Goal: Information Seeking & Learning: Learn about a topic

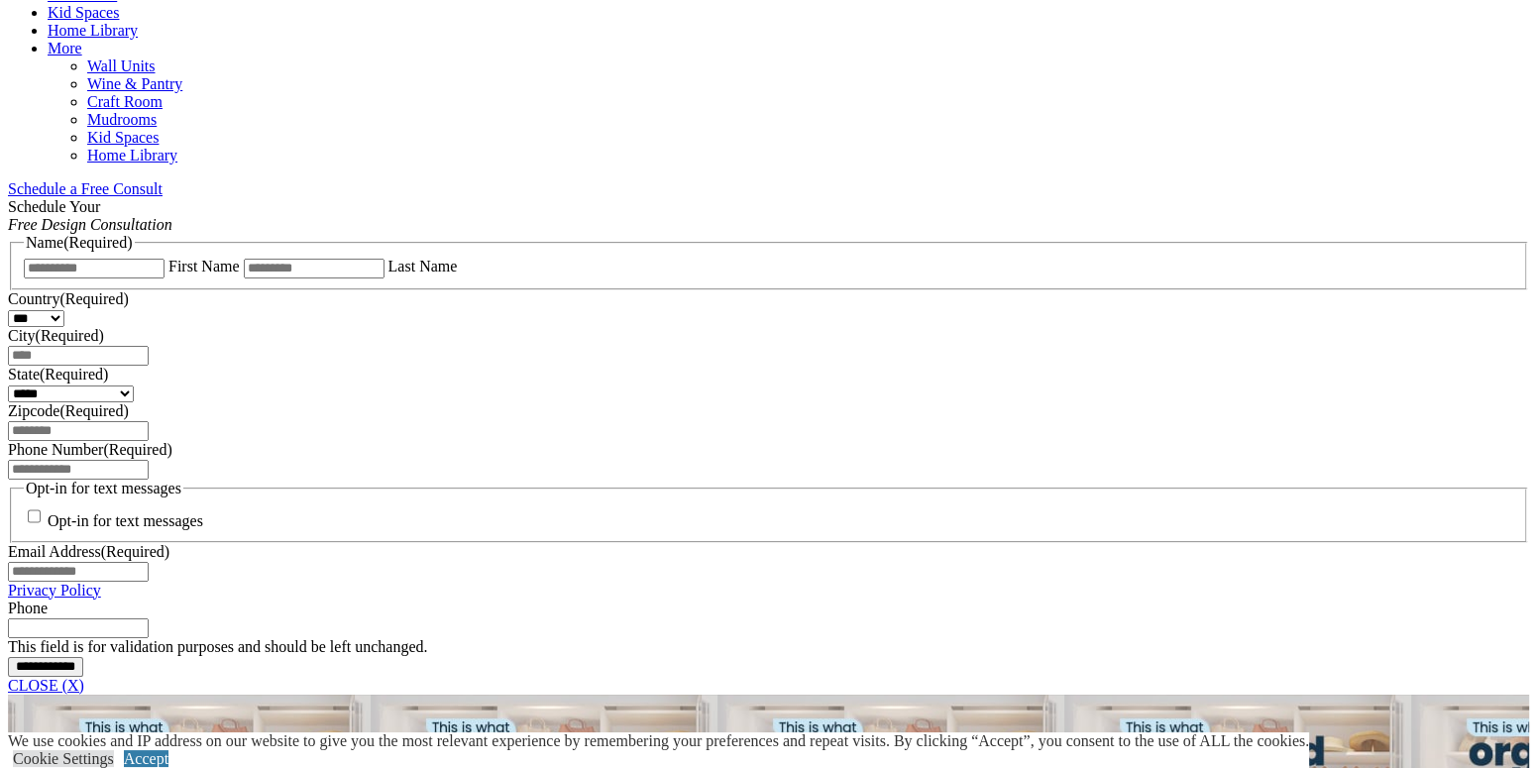
scroll to position [1288, 0]
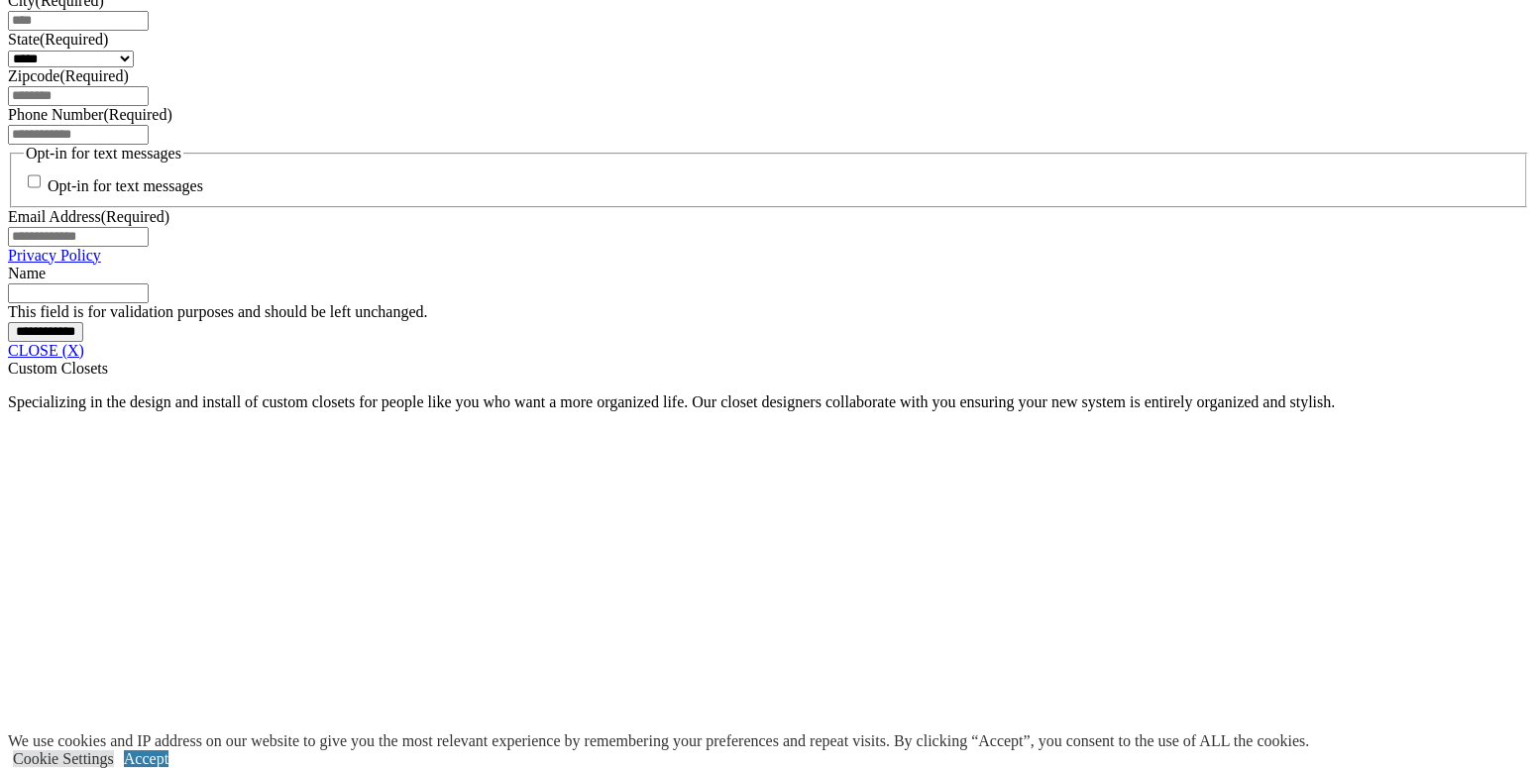
scroll to position [1685, 0]
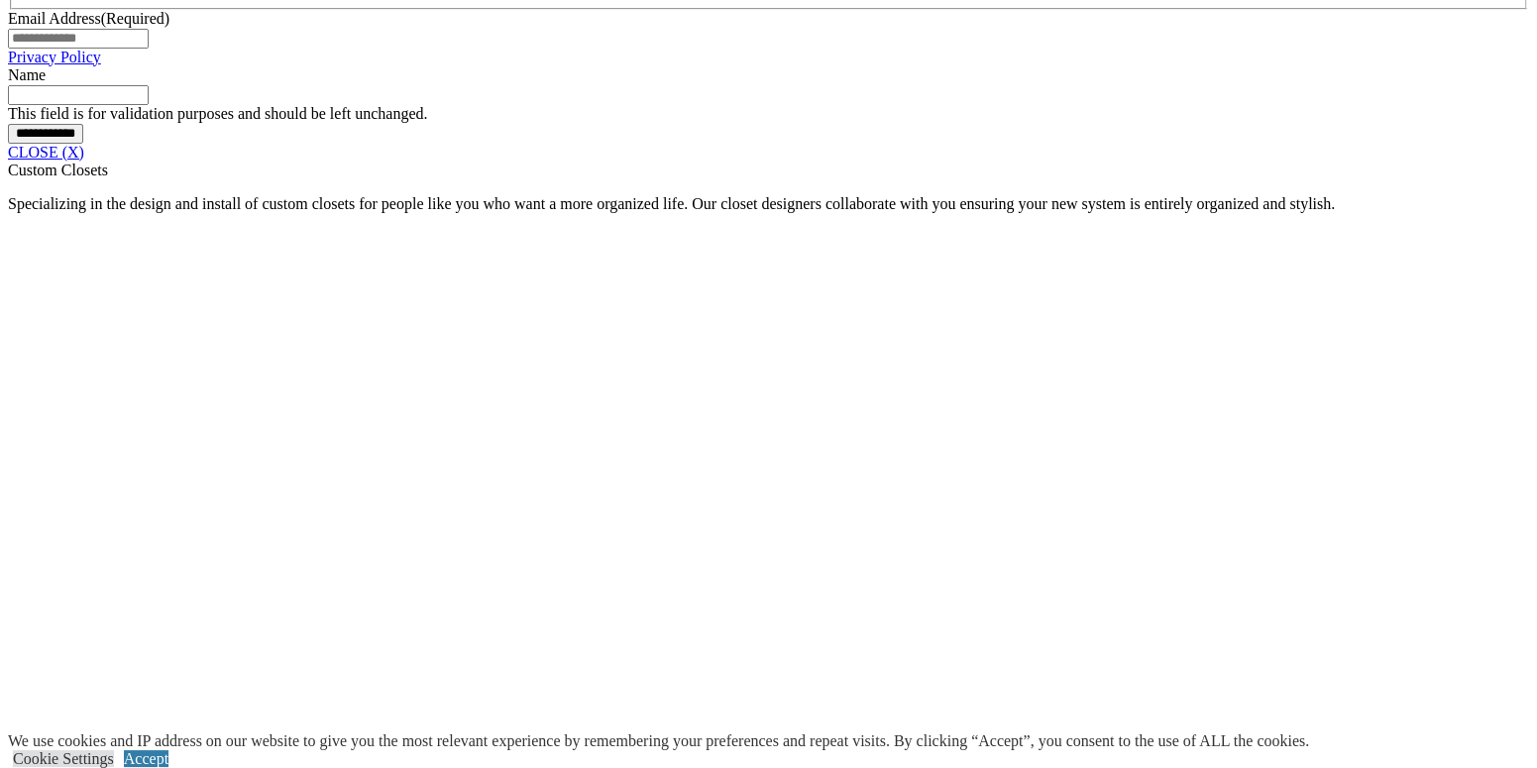
scroll to position [1883, 0]
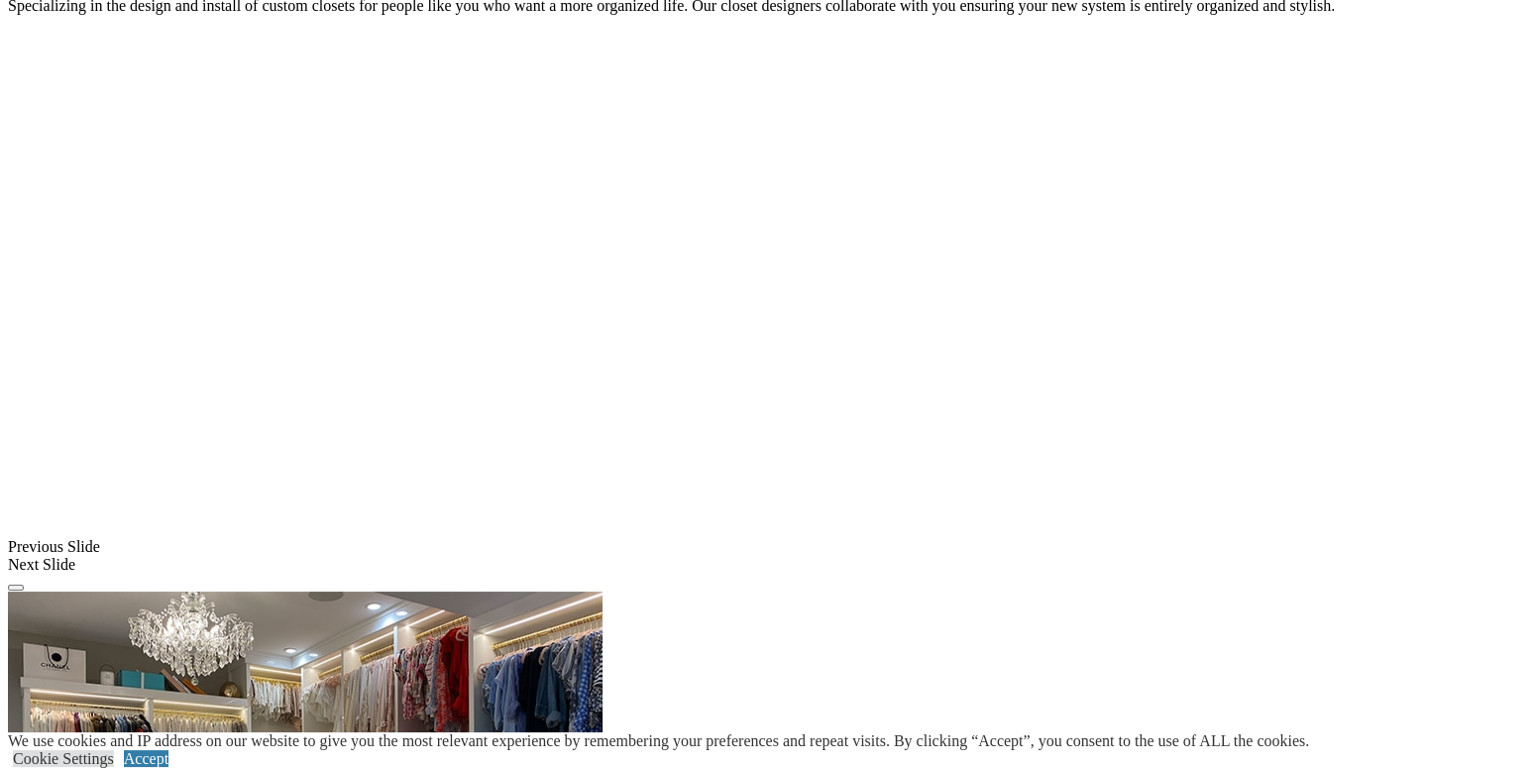
scroll to position [1982, 0]
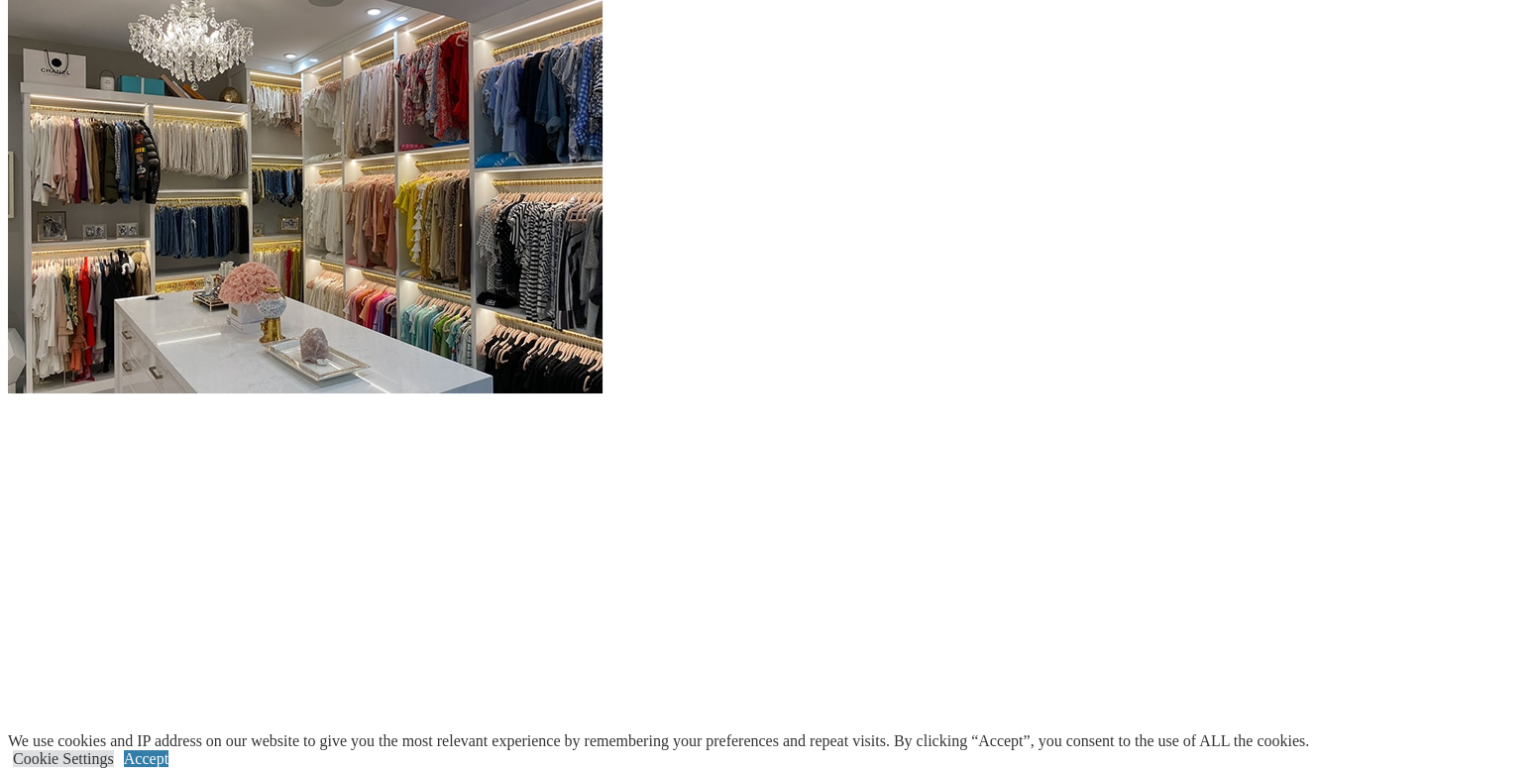
scroll to position [2378, 0]
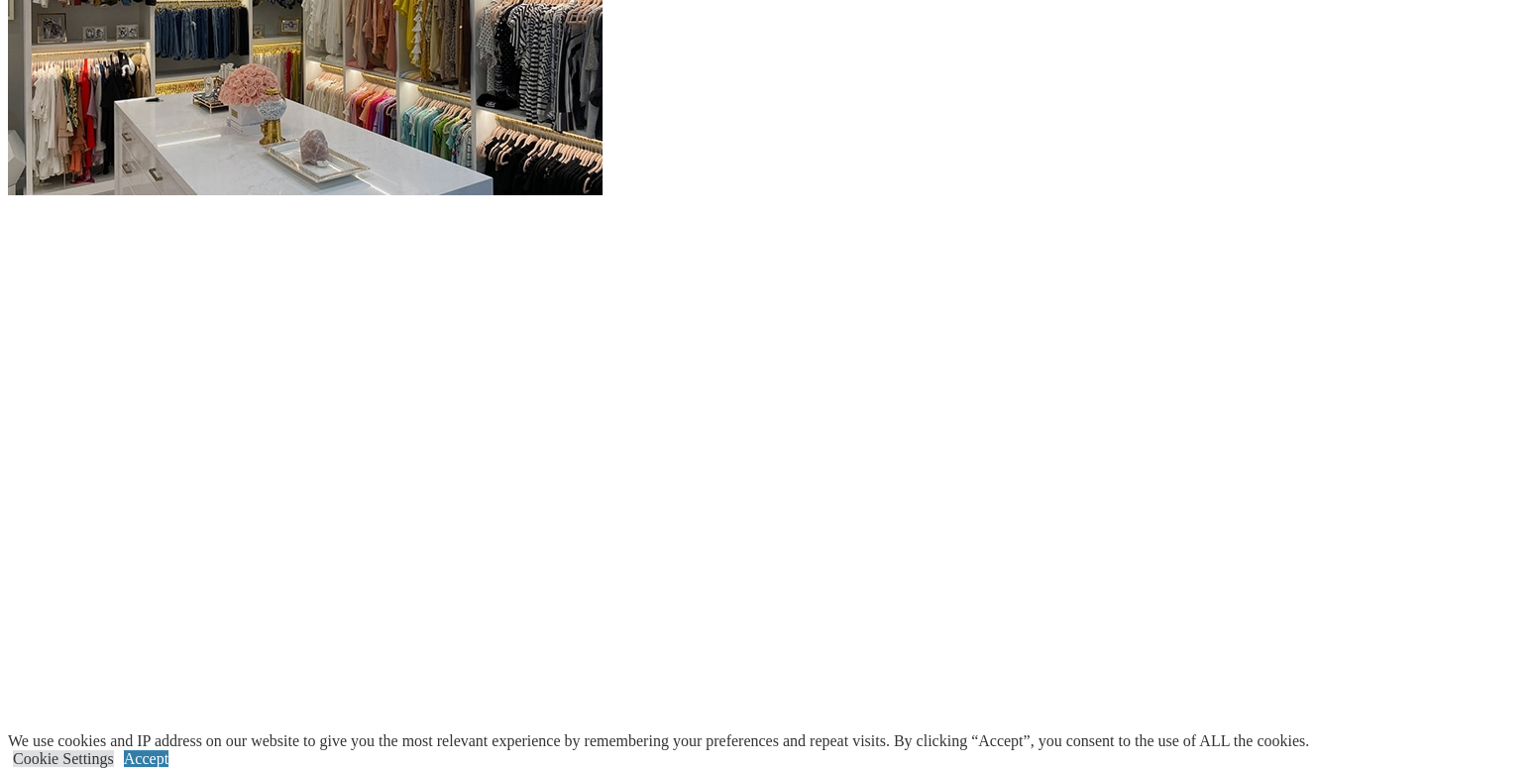
scroll to position [2775, 0]
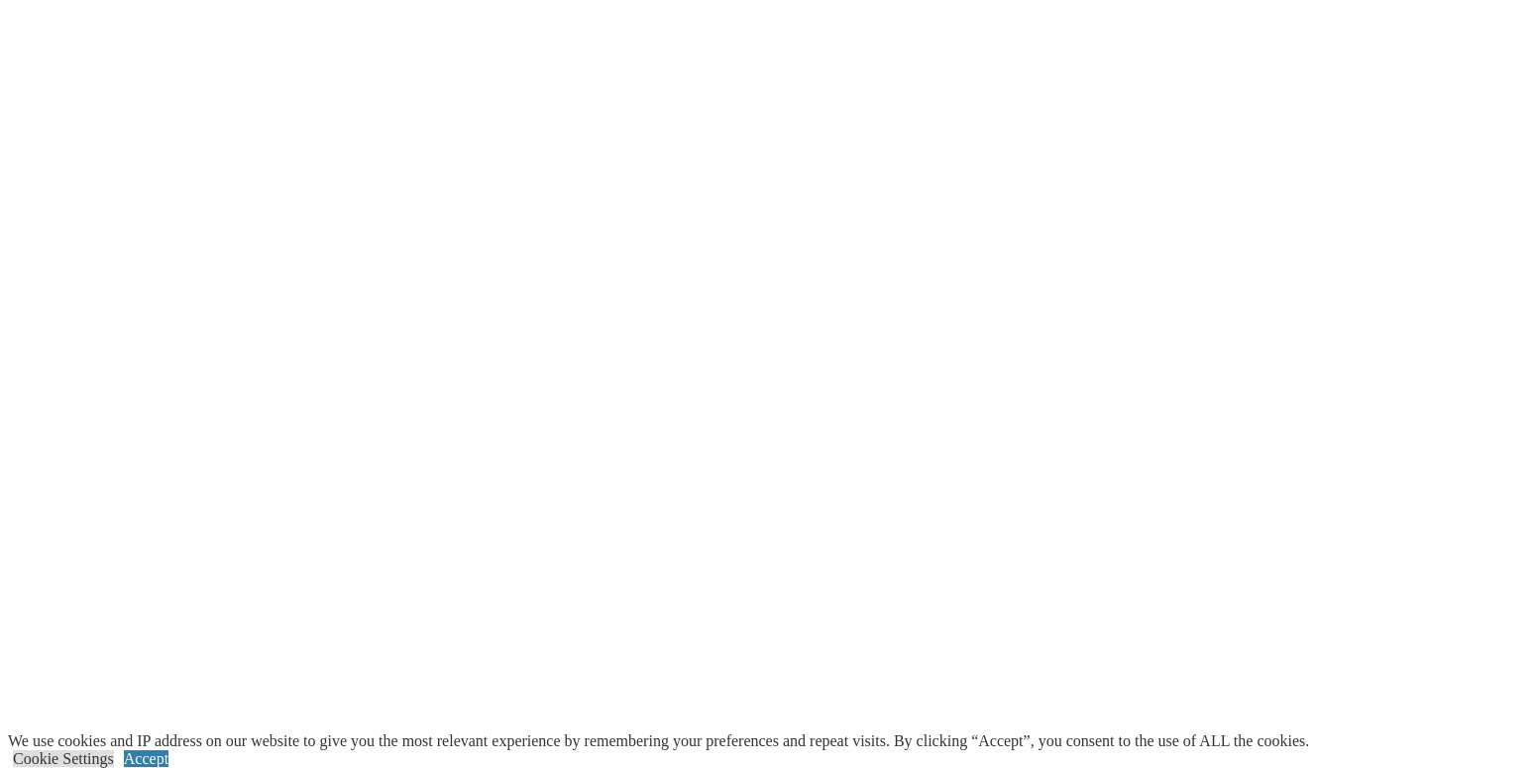
scroll to position [3072, 0]
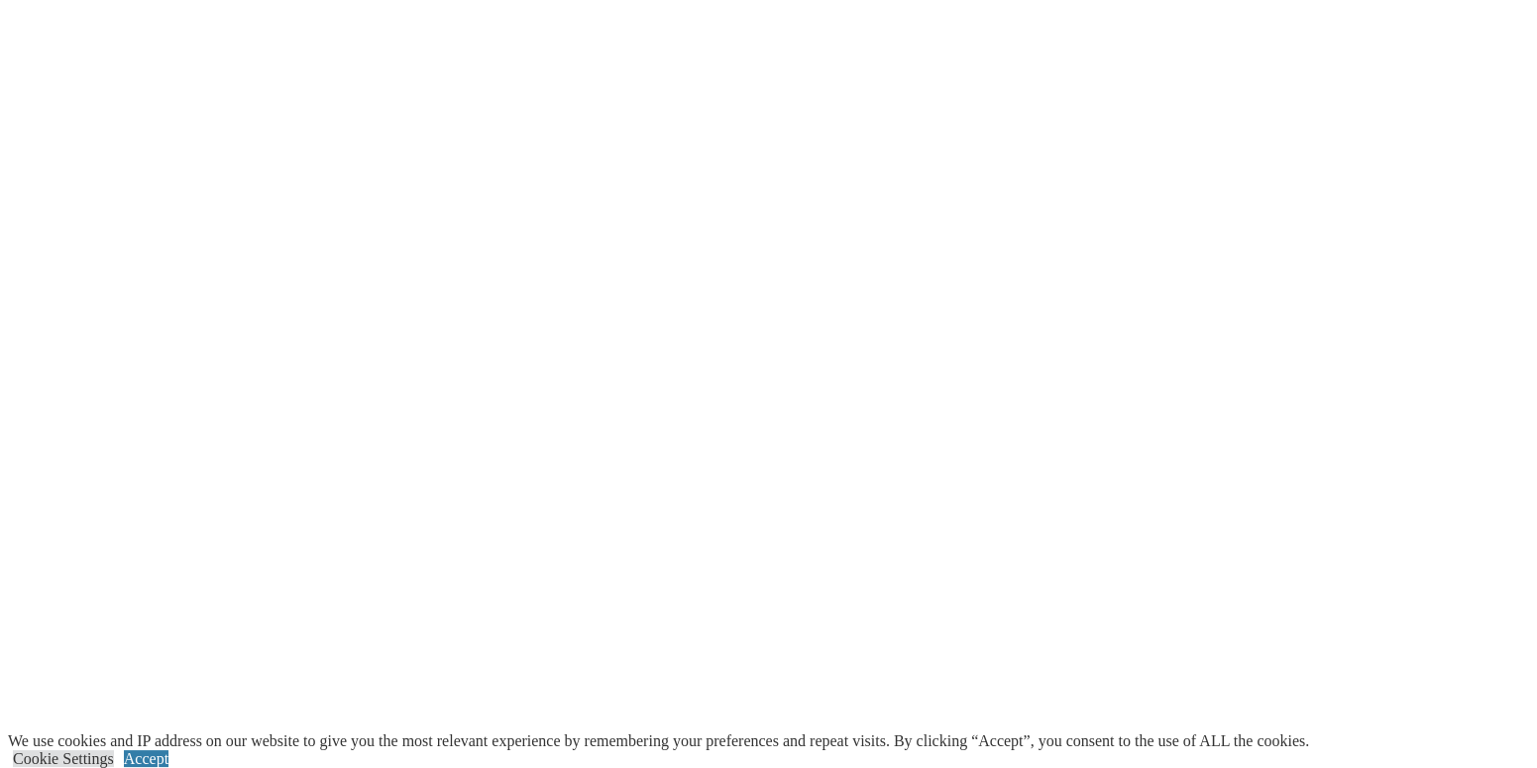
scroll to position [3468, 0]
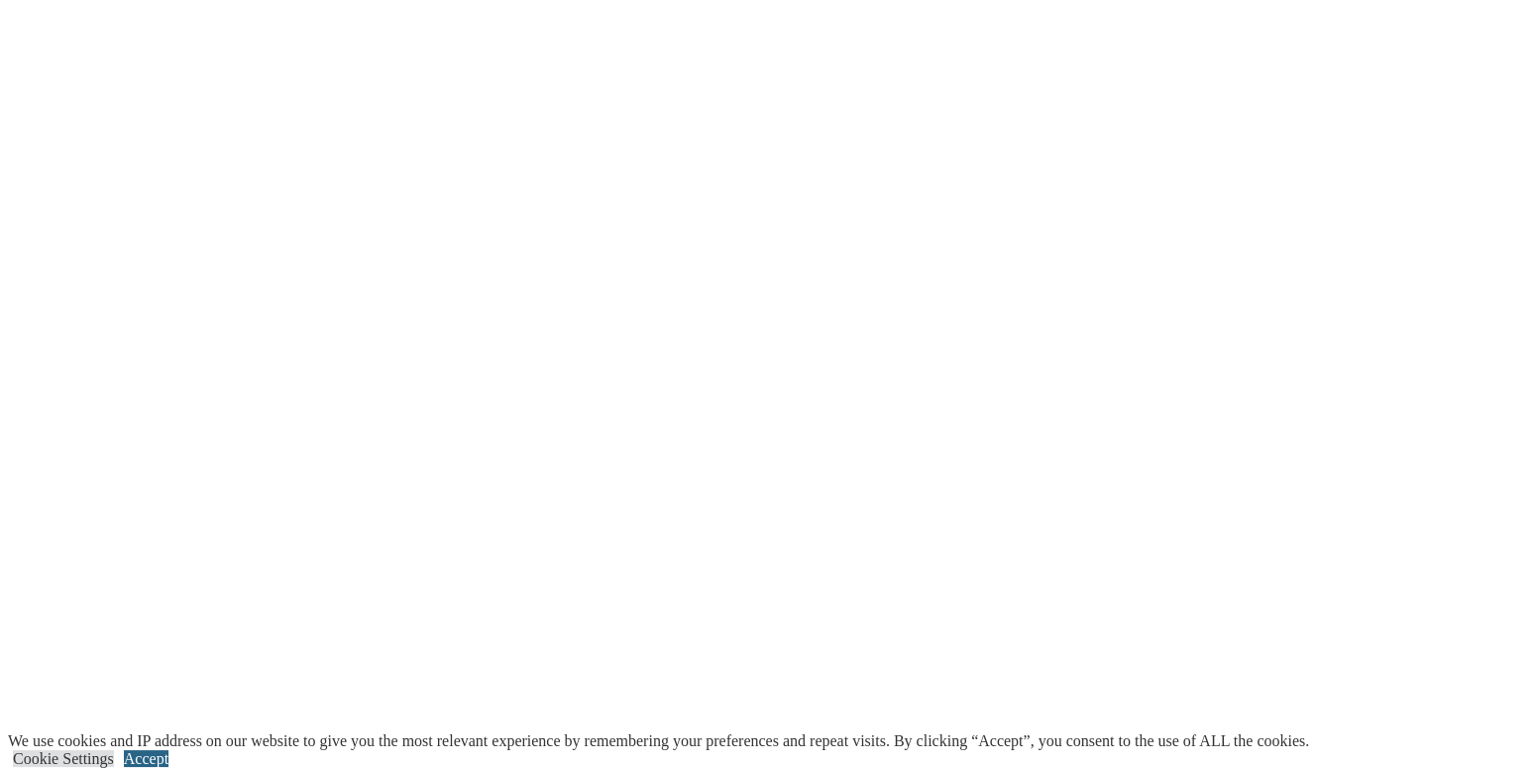
click at [168, 750] on link "Accept" at bounding box center [146, 758] width 45 height 17
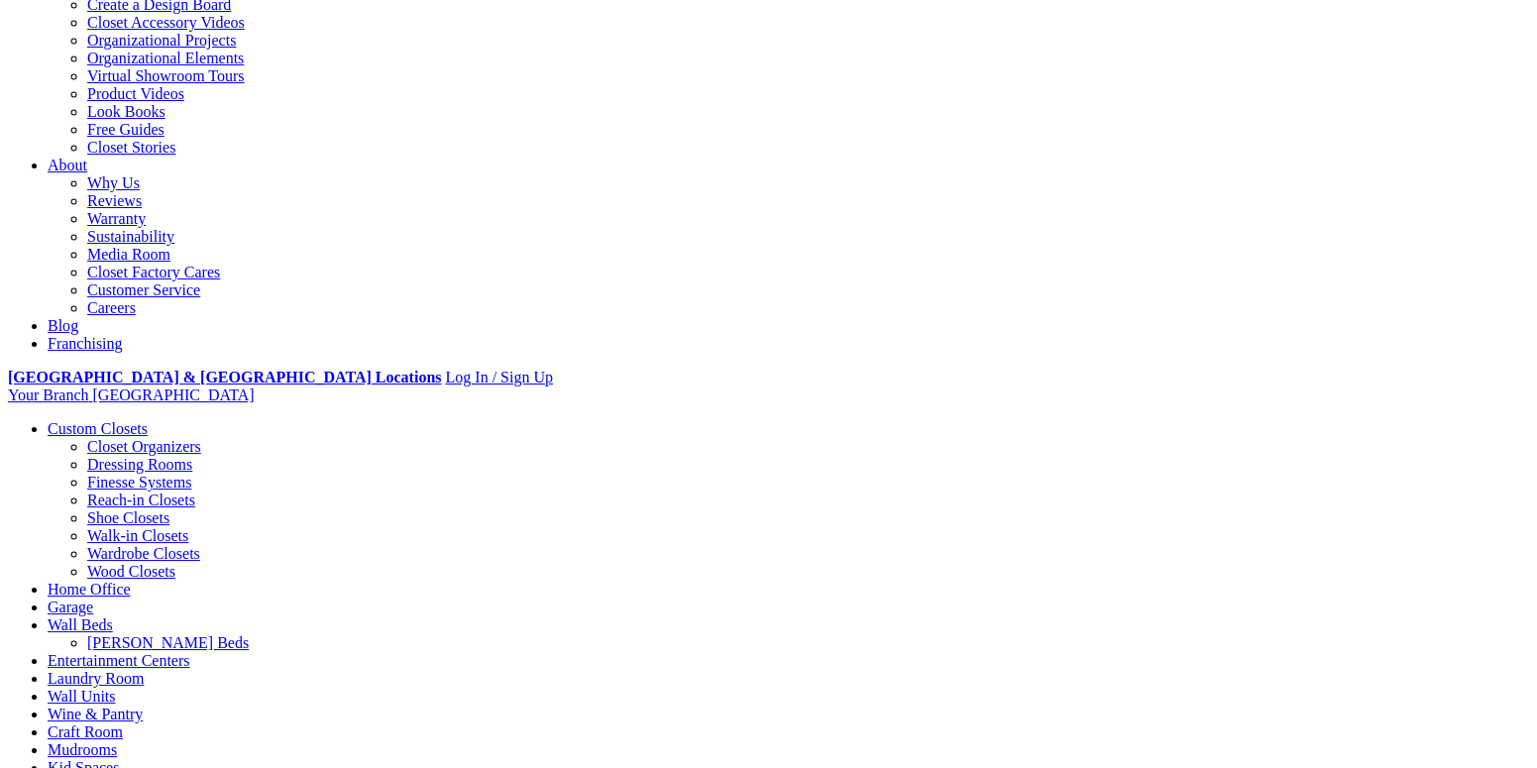
scroll to position [694, 0]
